Goal: Information Seeking & Learning: Learn about a topic

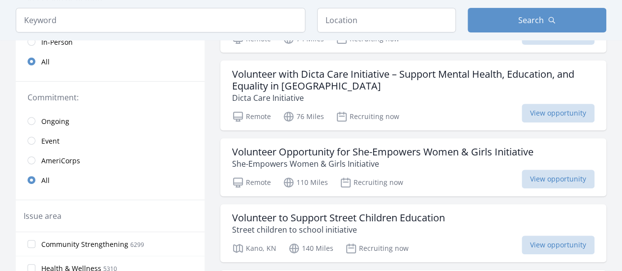
scroll to position [152, 0]
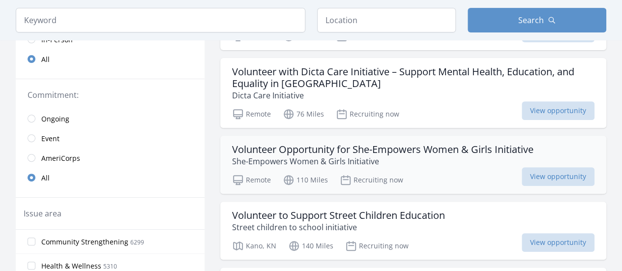
click at [500, 143] on h3 "Volunteer Opportunity for She-Empowers Women & Girls Initiative" at bounding box center [382, 149] width 301 height 12
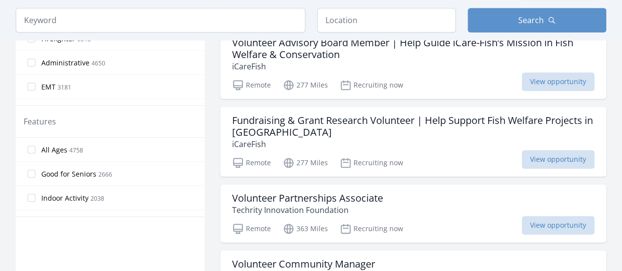
scroll to position [18, 0]
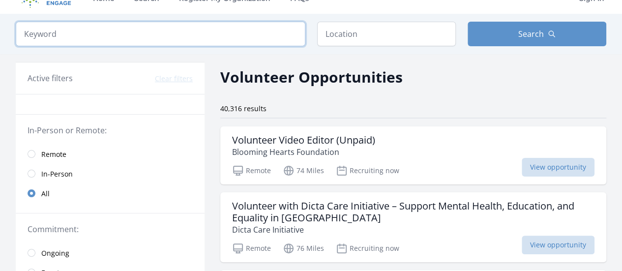
click at [200, 39] on input "search" at bounding box center [160, 34] width 289 height 25
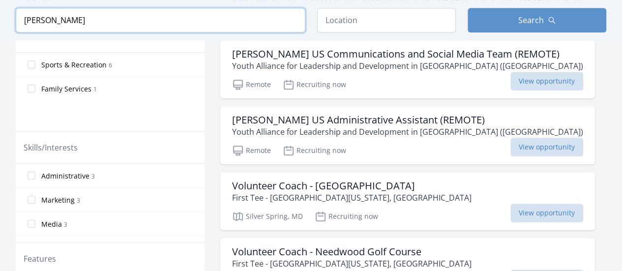
scroll to position [310, 0]
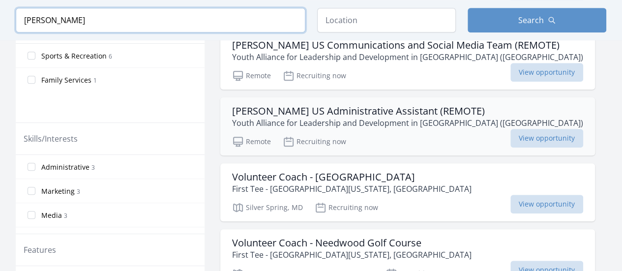
type input "yalda"
click at [411, 109] on h3 "[PERSON_NAME] US Administrative Assistant (REMOTE)" at bounding box center [407, 111] width 351 height 12
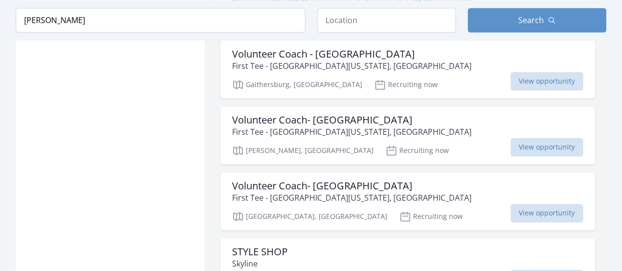
scroll to position [671, 0]
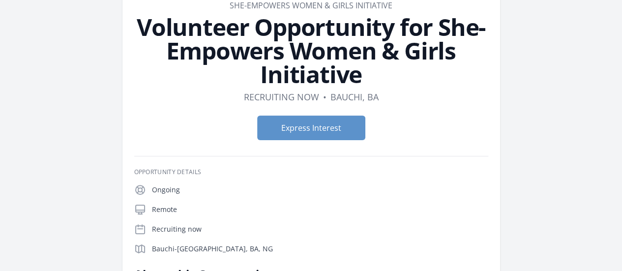
scroll to position [41, 0]
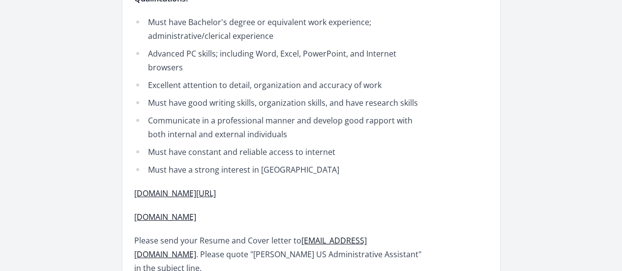
scroll to position [1389, 0]
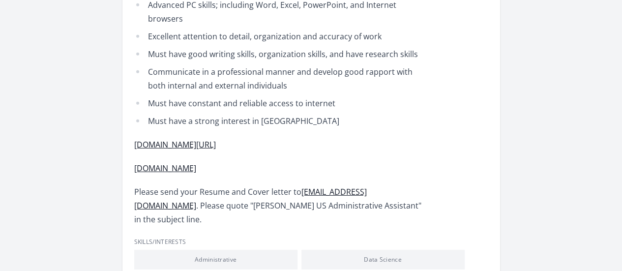
click at [0, 0] on div "[PERSON_NAME] US Personal Assistant to the Advisor (REMOTE)" at bounding box center [0, 0] width 0 height 0
